Goal: Check status: Check status

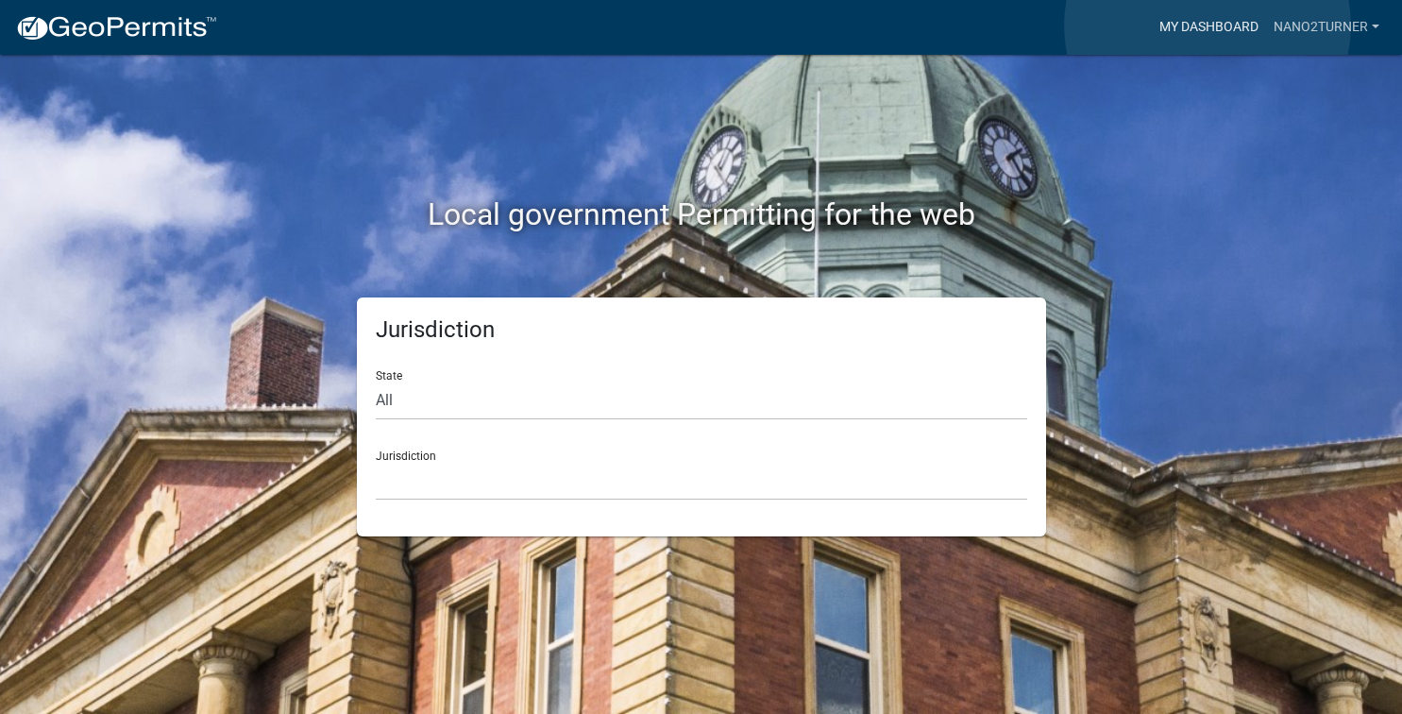
click at [1207, 25] on link "My Dashboard" at bounding box center [1209, 27] width 114 height 36
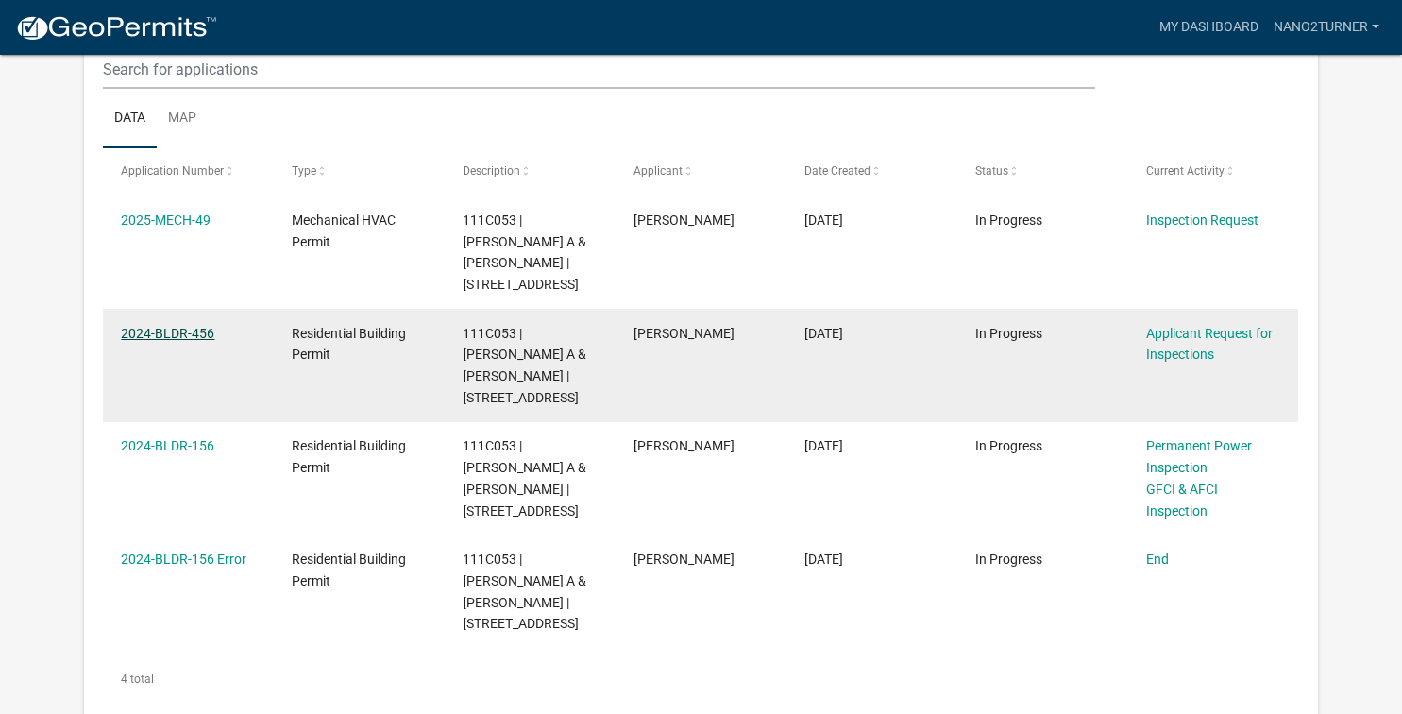
scroll to position [273, 0]
click at [196, 326] on link "2024-BLDR-456" at bounding box center [167, 333] width 93 height 15
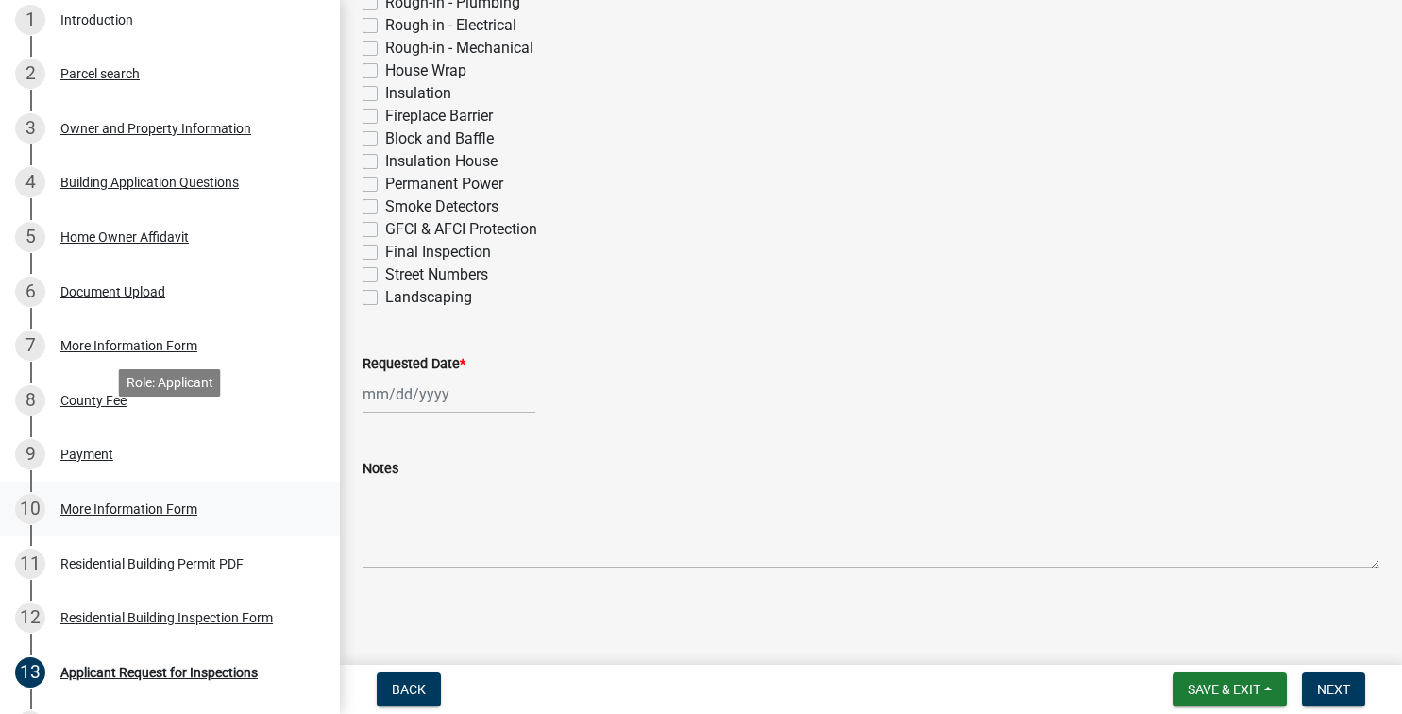
scroll to position [385, 0]
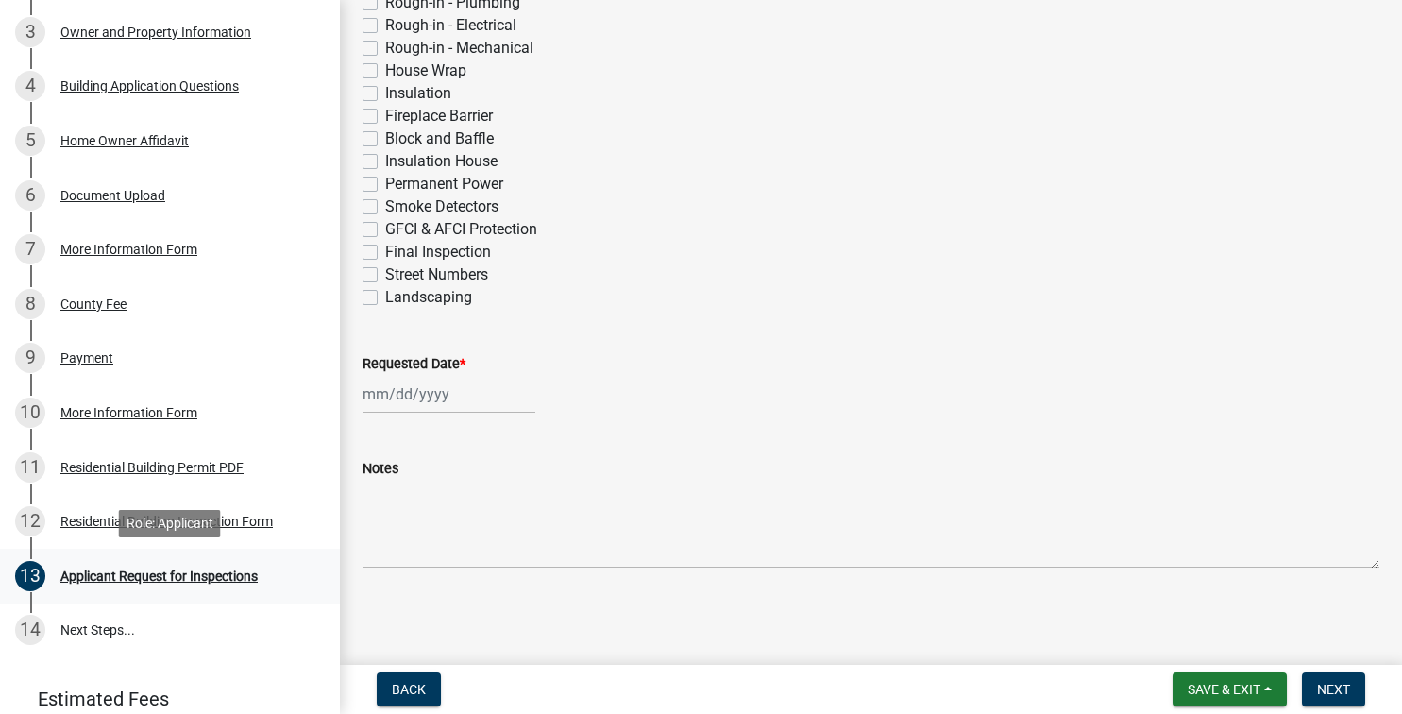
click at [183, 577] on div "Applicant Request for Inspections" at bounding box center [158, 575] width 197 height 13
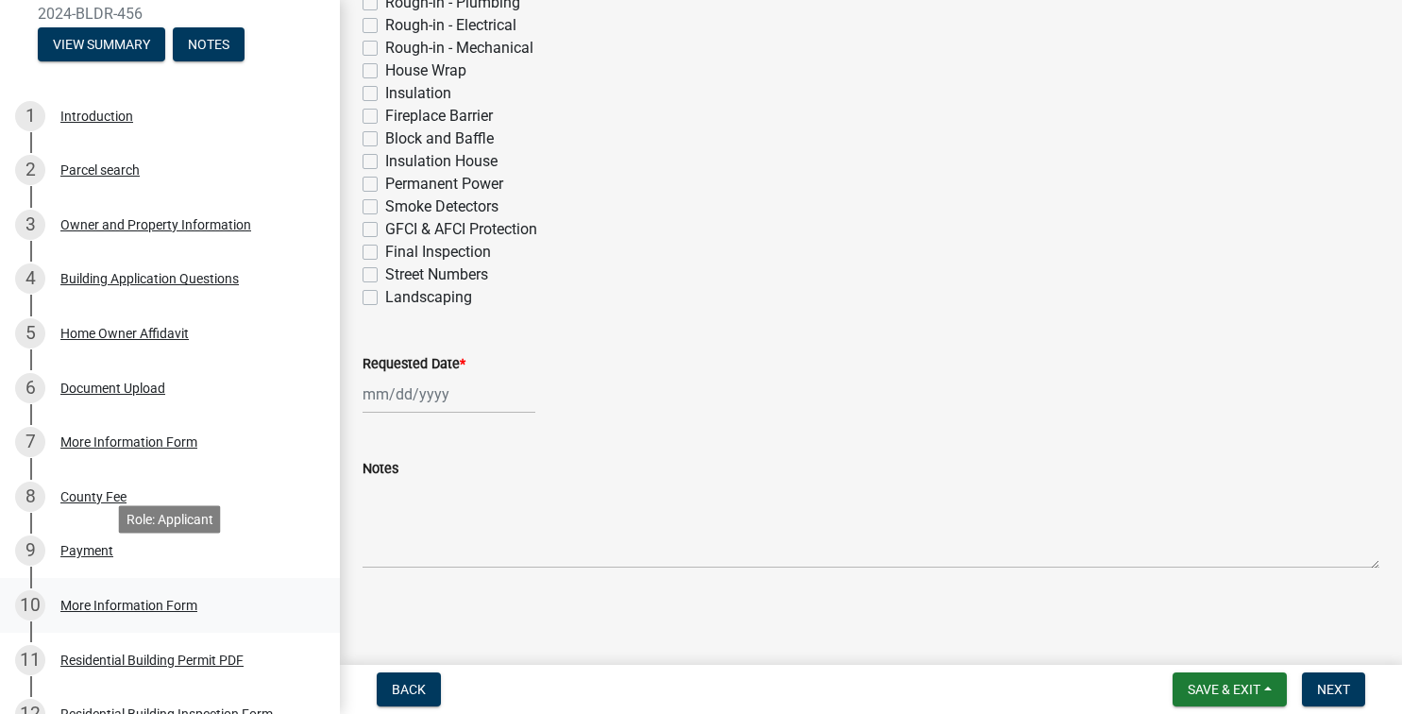
scroll to position [0, 0]
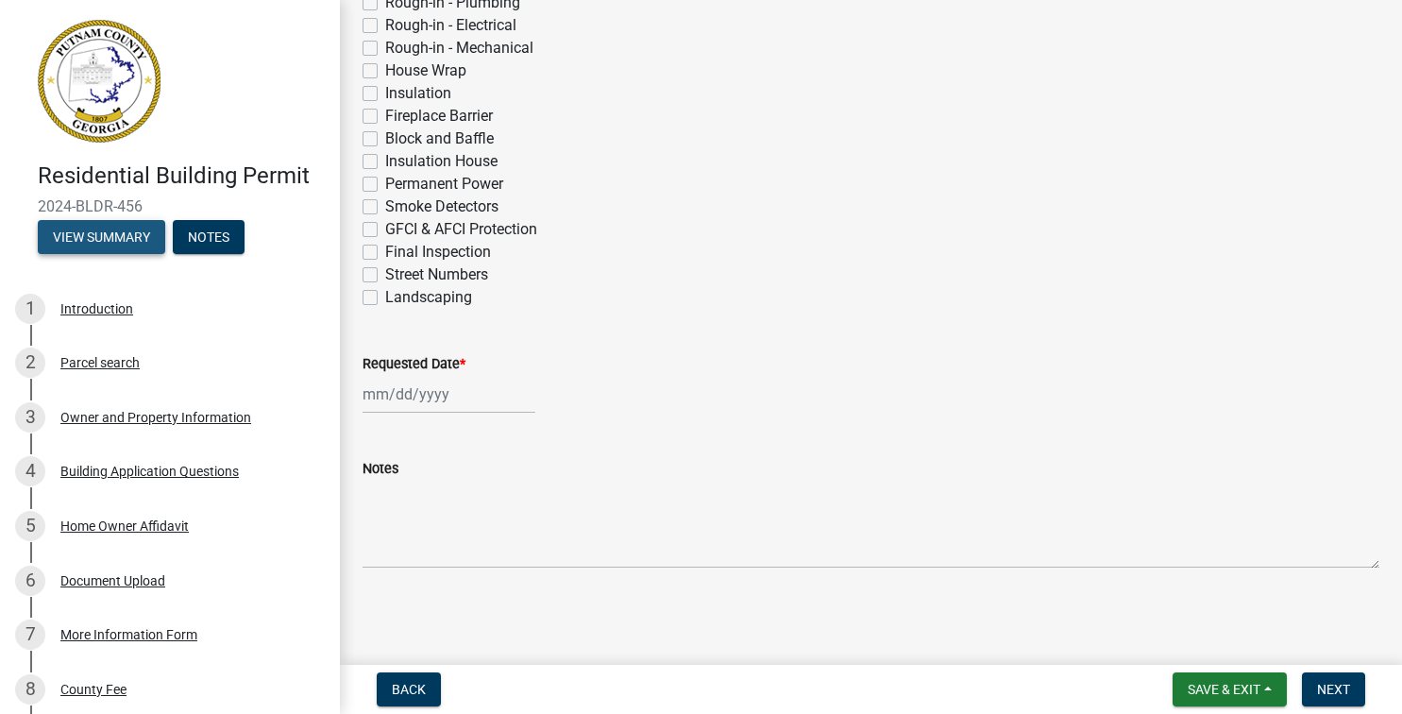
click at [89, 241] on button "View Summary" at bounding box center [101, 237] width 127 height 34
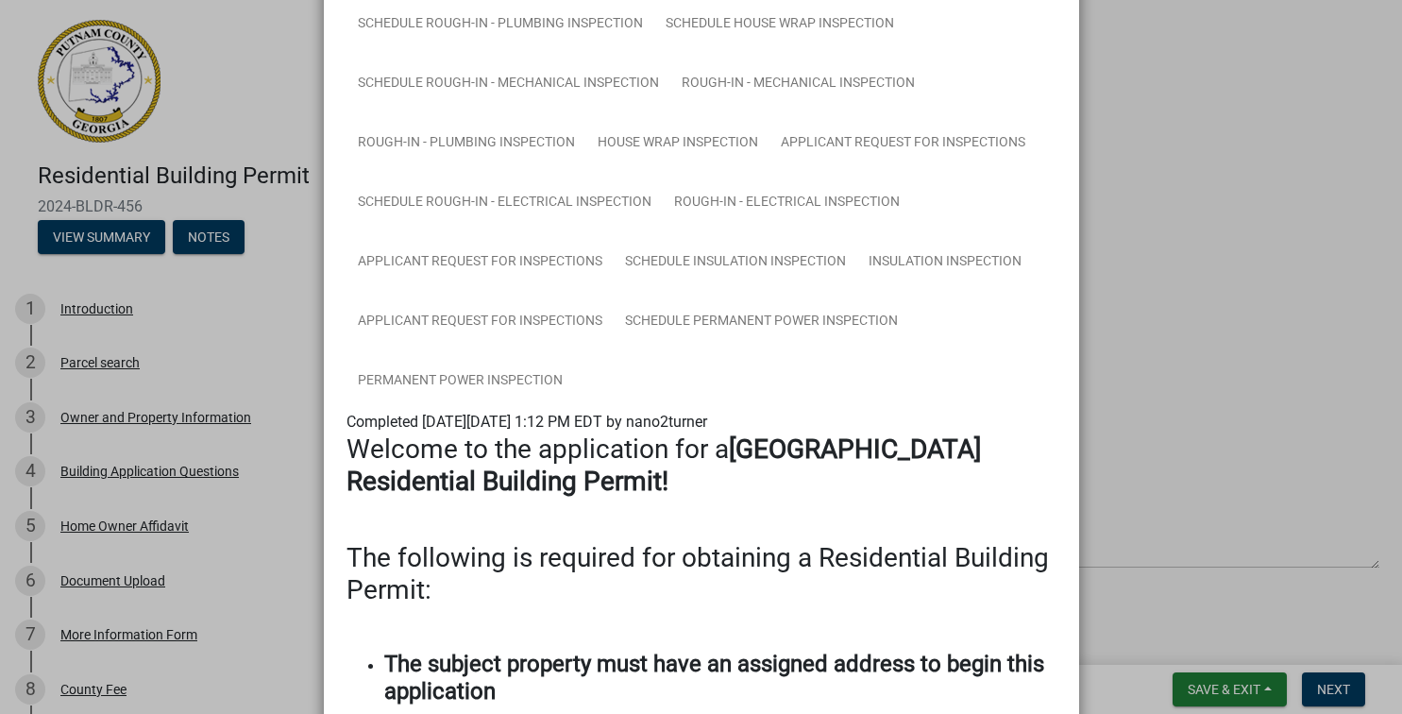
scroll to position [2045, 0]
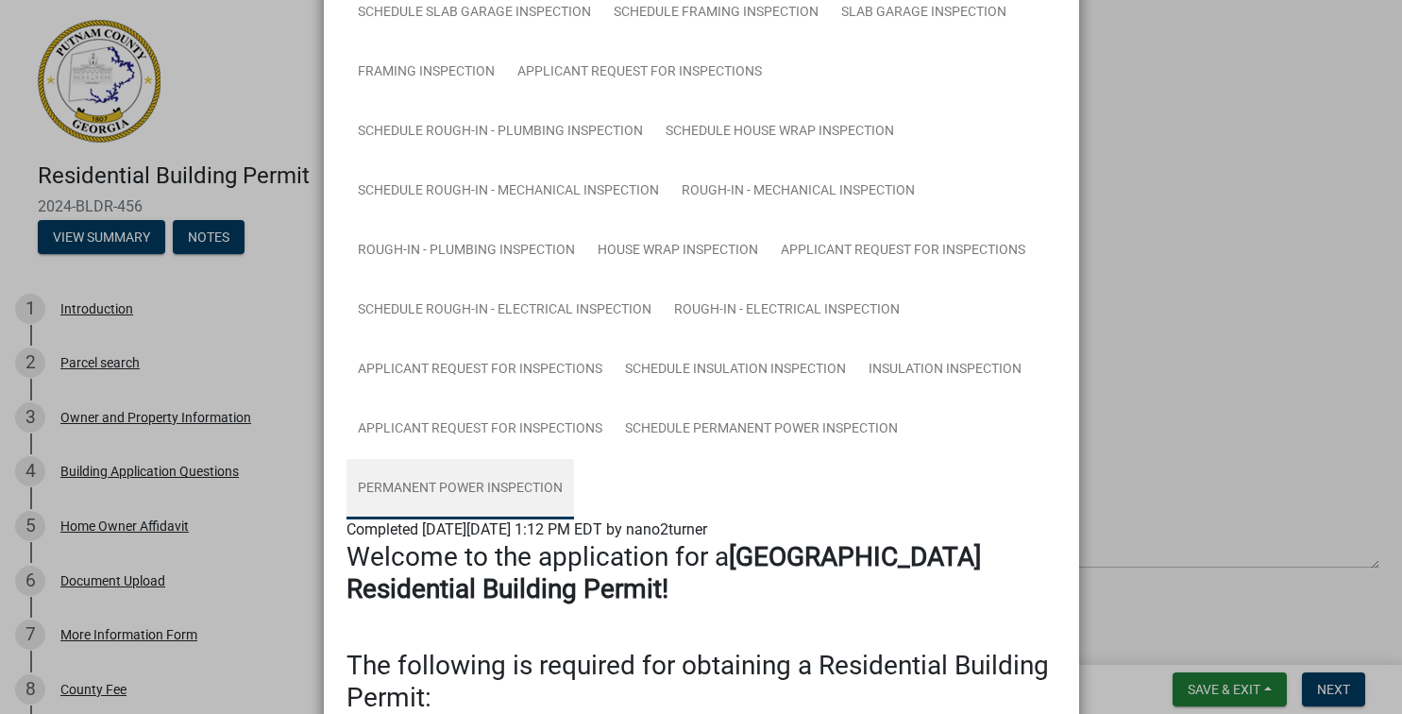
click at [470, 485] on link "Permanent Power Inspection" at bounding box center [459, 489] width 227 height 60
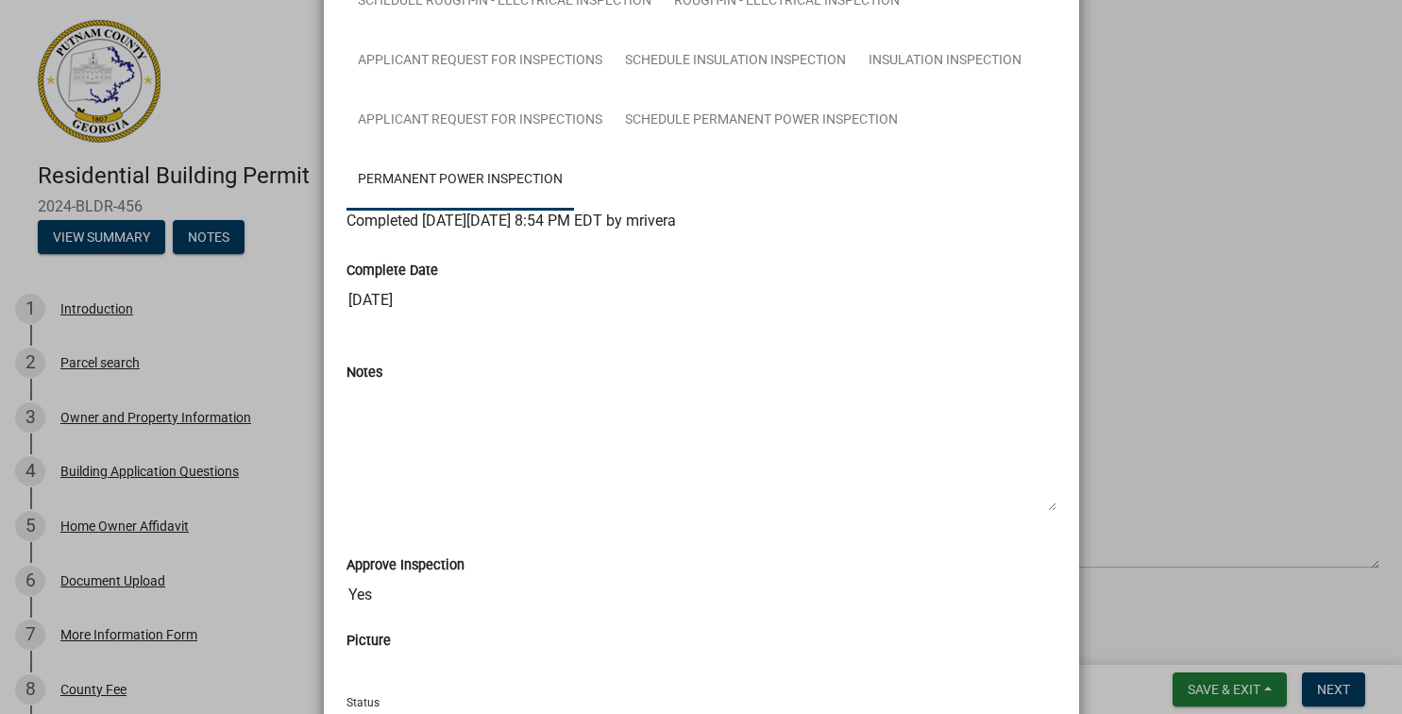
scroll to position [2327, 0]
